Goal: Find specific page/section: Find specific page/section

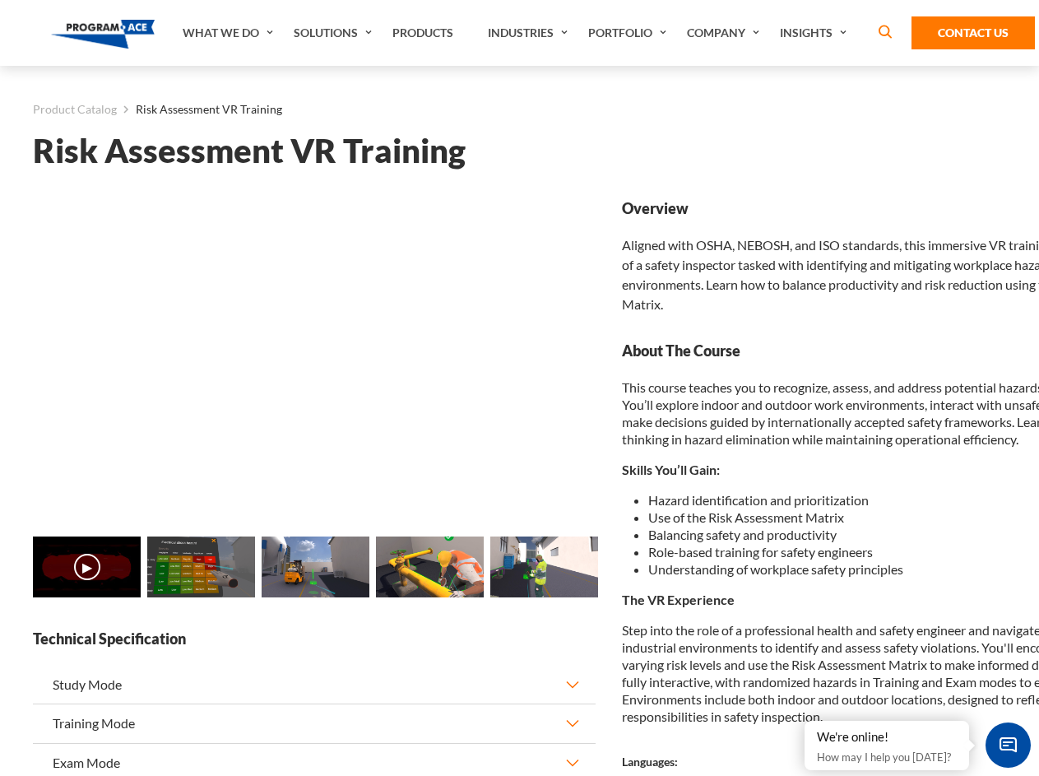
click at [335, 33] on link "Solutions" at bounding box center [335, 33] width 99 height 66
click at [0, 0] on div "AI & Computer Vision Solutions Computer Vision Quality Control AI tools for fas…" at bounding box center [0, 0] width 0 height 0
click at [0, 0] on div "AI & Computer Vision Solutions Virtual Training Solutions Virtual Tour Solution…" at bounding box center [0, 0] width 0 height 0
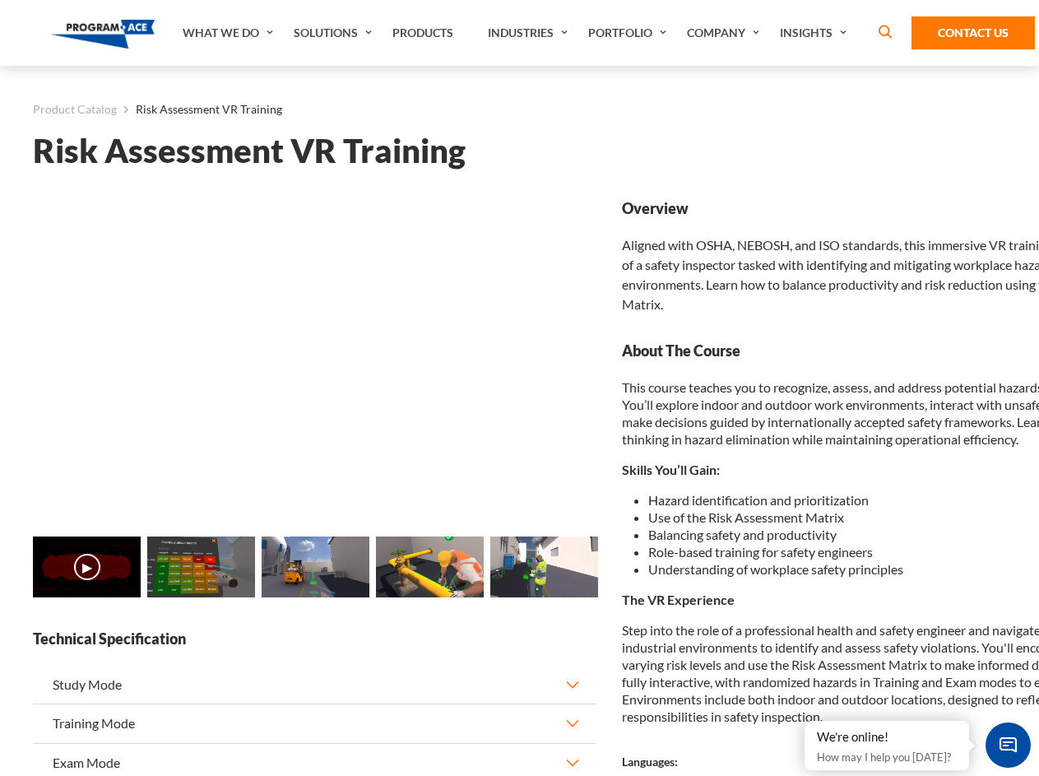
click at [0, 0] on div "AI & Computer Vision Solutions Virtual Training Solutions Virtual Tour Solution…" at bounding box center [0, 0] width 0 height 0
click at [0, 0] on div "AI & Computer Vision Solutions Computer Vision Quality Control AI tools for fas…" at bounding box center [0, 0] width 0 height 0
